Goal: Information Seeking & Learning: Learn about a topic

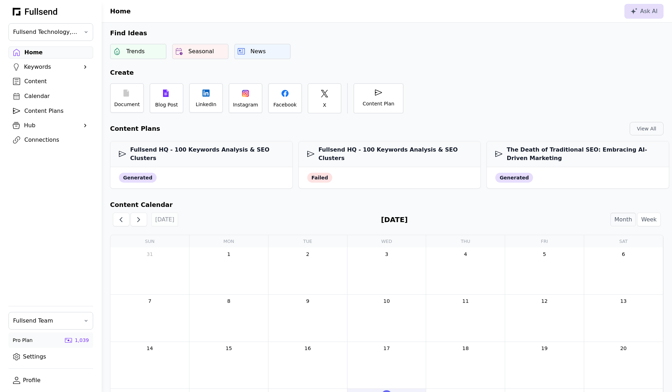
click at [39, 81] on div "Content" at bounding box center [56, 81] width 64 height 8
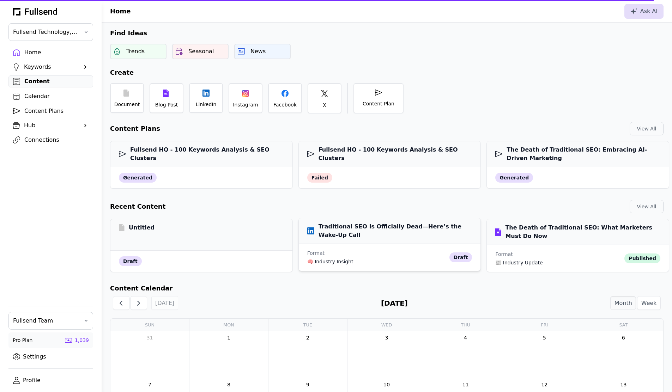
click at [371, 241] on div "Traditional SEO Is Officially Dead—Here’s the Wake-Up Call" at bounding box center [390, 231] width 182 height 26
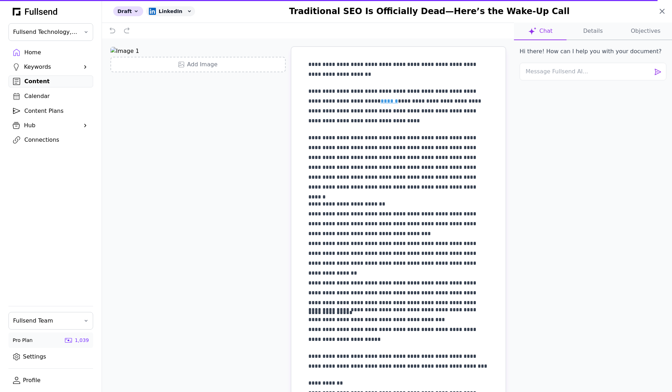
click at [663, 12] on icon at bounding box center [662, 11] width 8 height 8
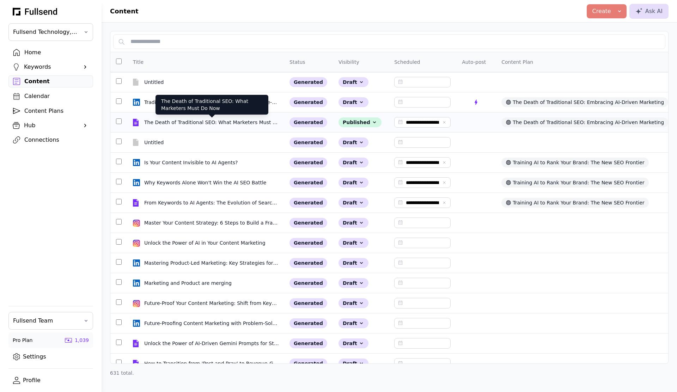
click at [210, 124] on div "The Death of Traditional SEO: What Marketers Must Do Now" at bounding box center [211, 122] width 135 height 7
select select "**"
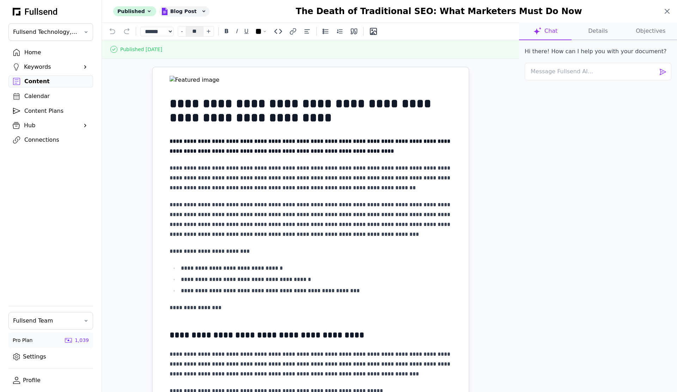
click at [669, 11] on icon at bounding box center [667, 11] width 8 height 8
